Goal: Task Accomplishment & Management: Manage account settings

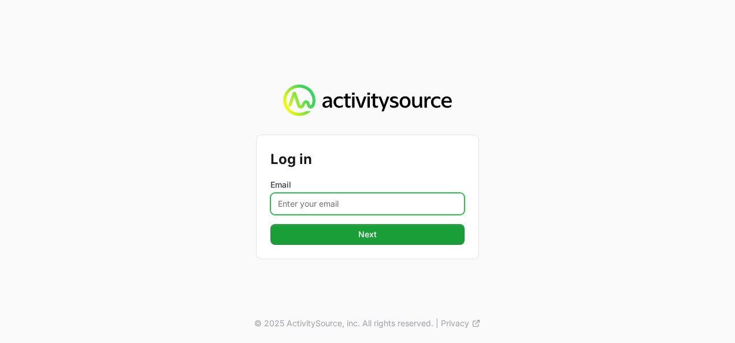
click at [344, 209] on input "Email" at bounding box center [367, 204] width 194 height 22
type input "[PERSON_NAME][EMAIL_ADDRESS][DOMAIN_NAME]"
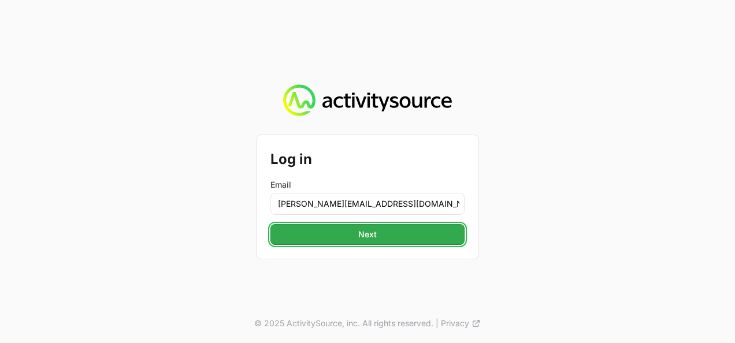
click at [380, 237] on span "Next" at bounding box center [367, 235] width 180 height 14
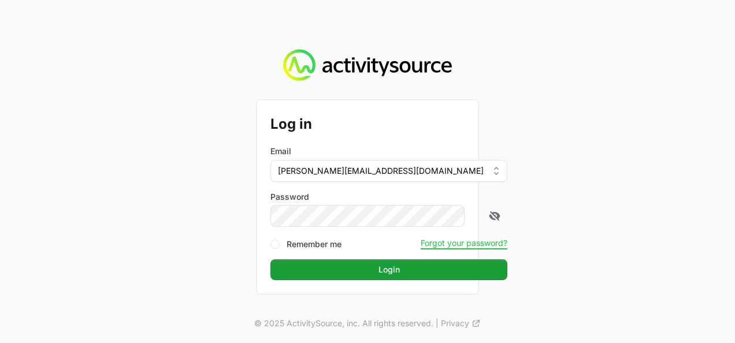
click at [270, 259] on button "Login Login" at bounding box center [388, 269] width 237 height 21
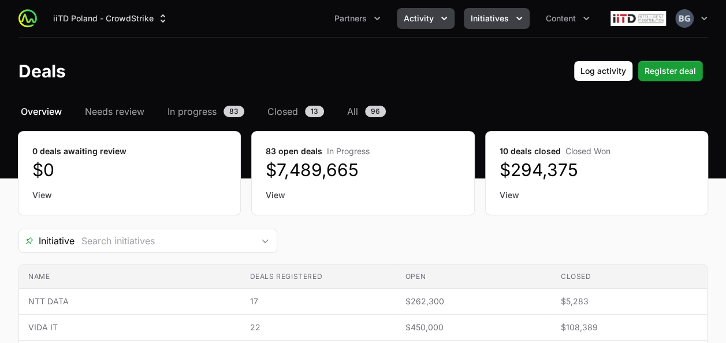
click at [501, 25] on button "Initiatives" at bounding box center [497, 18] width 66 height 21
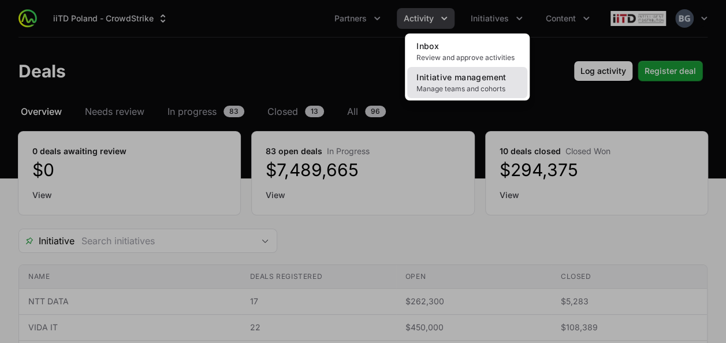
click at [511, 80] on link "Initiative management Manage teams and cohorts" at bounding box center [467, 82] width 120 height 31
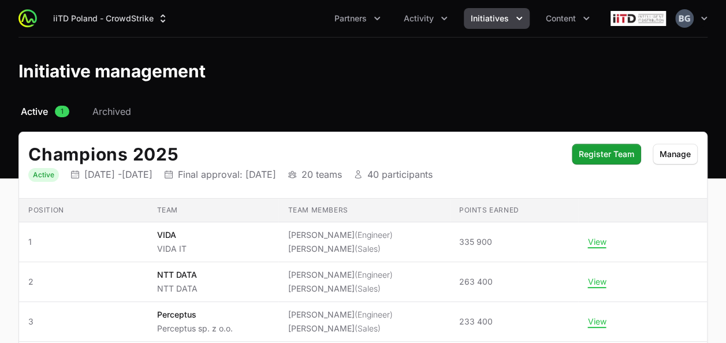
scroll to position [58, 0]
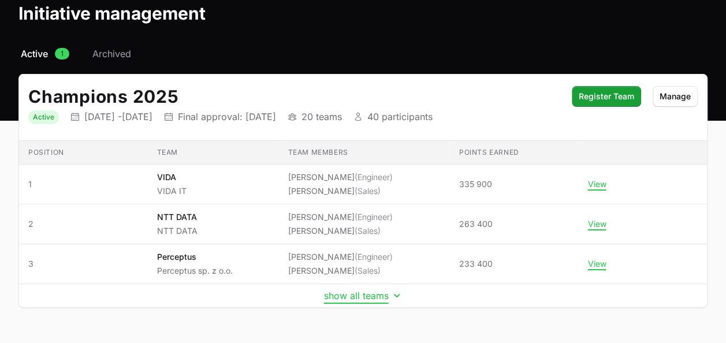
click at [365, 292] on button "show all teams" at bounding box center [363, 296] width 79 height 12
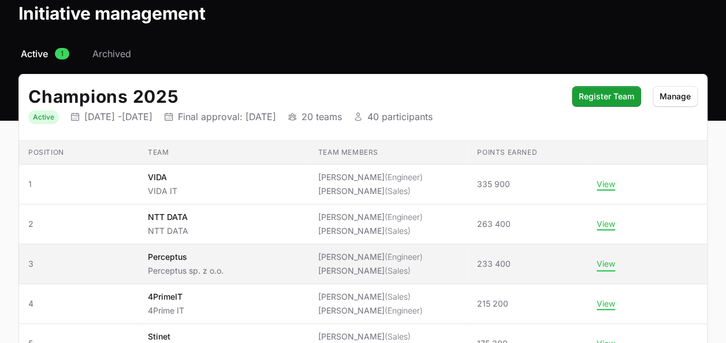
click at [609, 259] on button "View" at bounding box center [606, 264] width 18 height 10
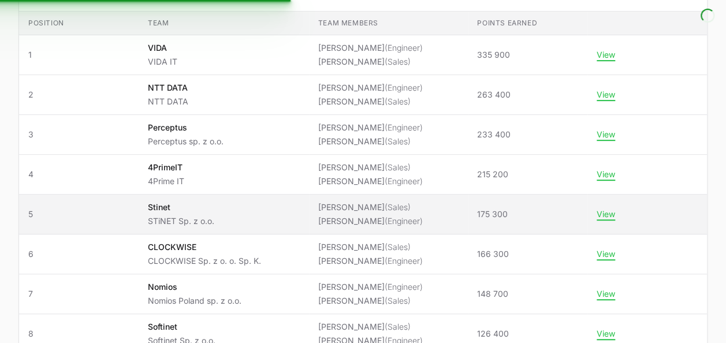
scroll to position [231, 0]
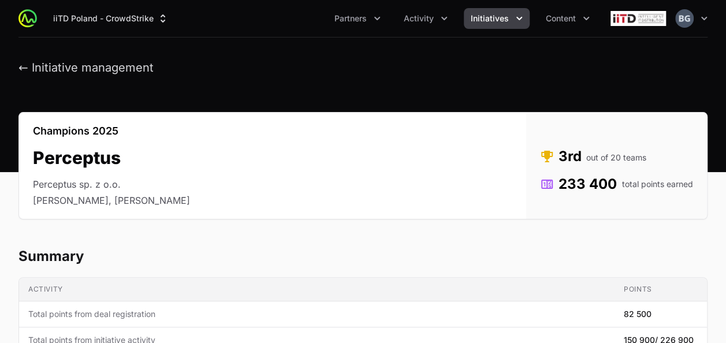
drag, startPoint x: 213, startPoint y: 285, endPoint x: 173, endPoint y: 101, distance: 187.8
click at [90, 79] on header "← Initiative management" at bounding box center [363, 68] width 726 height 61
click at [94, 72] on button "← Initiative management" at bounding box center [85, 68] width 135 height 14
